Goal: Task Accomplishment & Management: Use online tool/utility

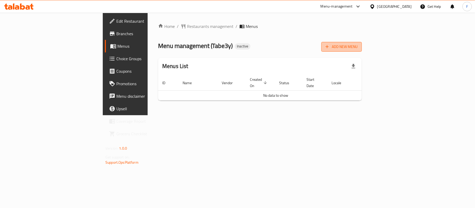
click at [362, 50] on button "Add New Menu" at bounding box center [341, 47] width 40 height 10
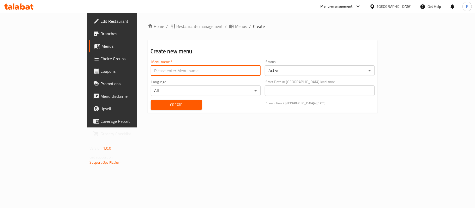
click at [151, 71] on input "text" at bounding box center [206, 70] width 110 height 10
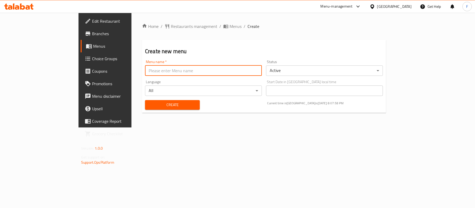
type input "1"
type input "[DATE]"
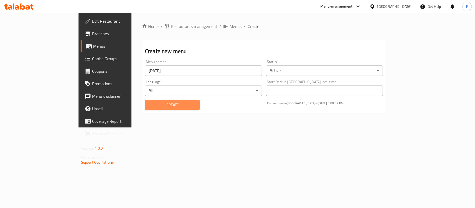
click at [149, 102] on span "Create" at bounding box center [172, 105] width 46 height 7
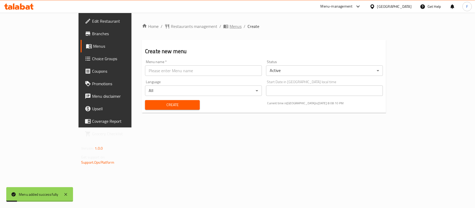
click at [230, 27] on span "Menus" at bounding box center [236, 26] width 12 height 6
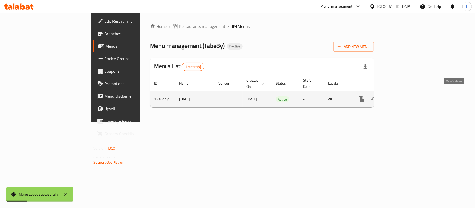
click at [402, 96] on icon "enhanced table" at bounding box center [399, 99] width 6 height 6
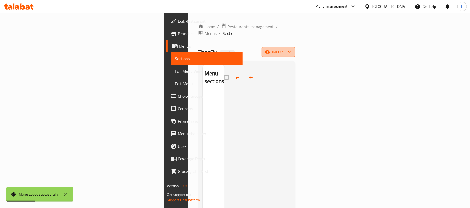
click at [291, 49] on span "import" at bounding box center [278, 52] width 25 height 7
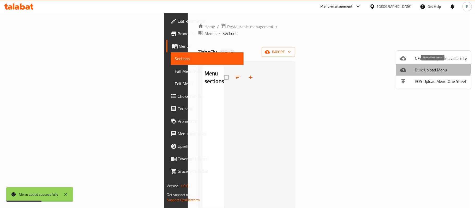
click at [426, 68] on span "Bulk Upload Menu" at bounding box center [441, 70] width 52 height 6
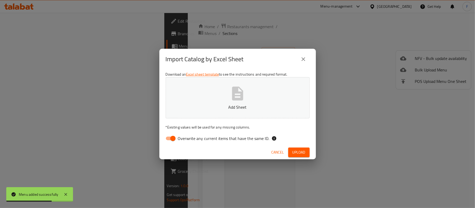
click at [176, 134] on input "Overwrite any current items that have the same ID." at bounding box center [173, 139] width 30 height 10
checkbox input "false"
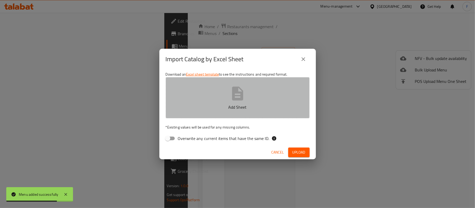
click at [194, 100] on button "Add Sheet" at bounding box center [238, 97] width 144 height 41
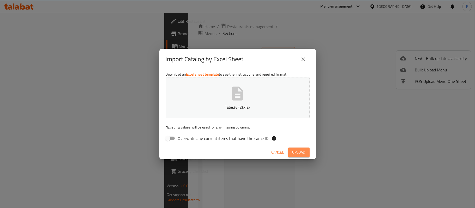
click at [300, 151] on span "Upload" at bounding box center [298, 152] width 13 height 7
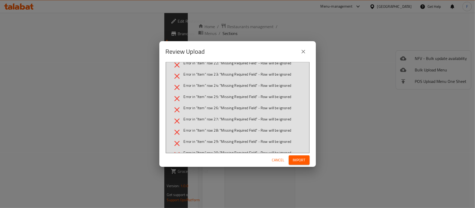
scroll to position [162, 0]
click at [303, 49] on icon "close" at bounding box center [303, 52] width 6 height 6
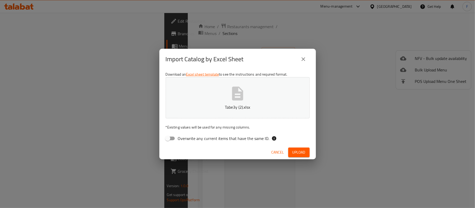
click at [306, 58] on button "close" at bounding box center [303, 59] width 13 height 13
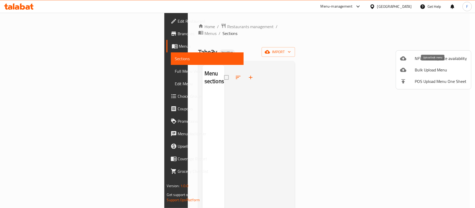
click at [413, 67] on div at bounding box center [407, 70] width 15 height 6
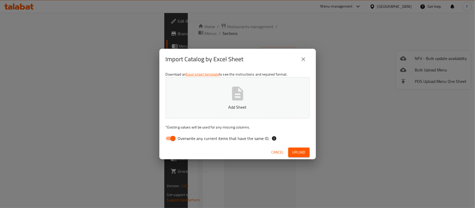
click at [171, 139] on input "Overwrite any current items that have the same ID." at bounding box center [173, 139] width 30 height 10
checkbox input "false"
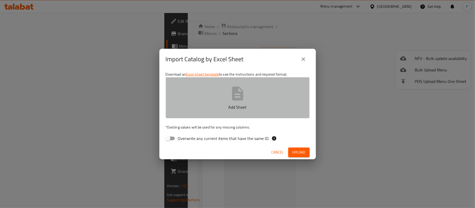
click at [183, 108] on p "Add Sheet" at bounding box center [238, 107] width 128 height 6
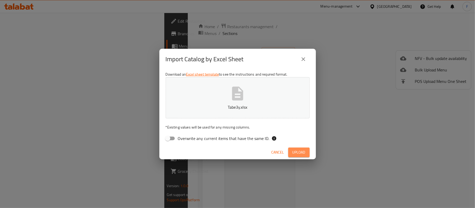
click at [299, 152] on span "Upload" at bounding box center [298, 152] width 13 height 7
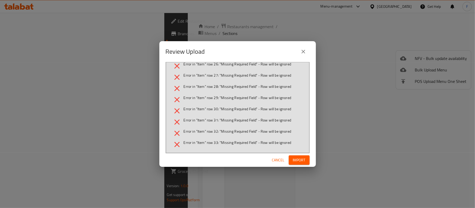
scroll to position [0, 0]
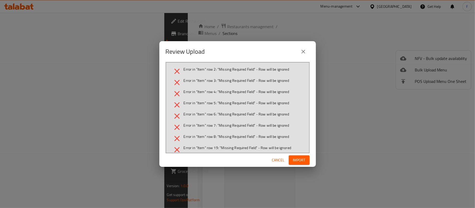
click at [280, 159] on span "Cancel" at bounding box center [278, 160] width 13 height 7
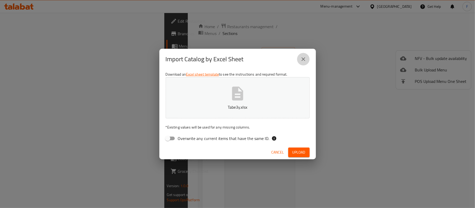
click at [301, 56] on icon "close" at bounding box center [303, 59] width 6 height 6
